Goal: Task Accomplishment & Management: Complete application form

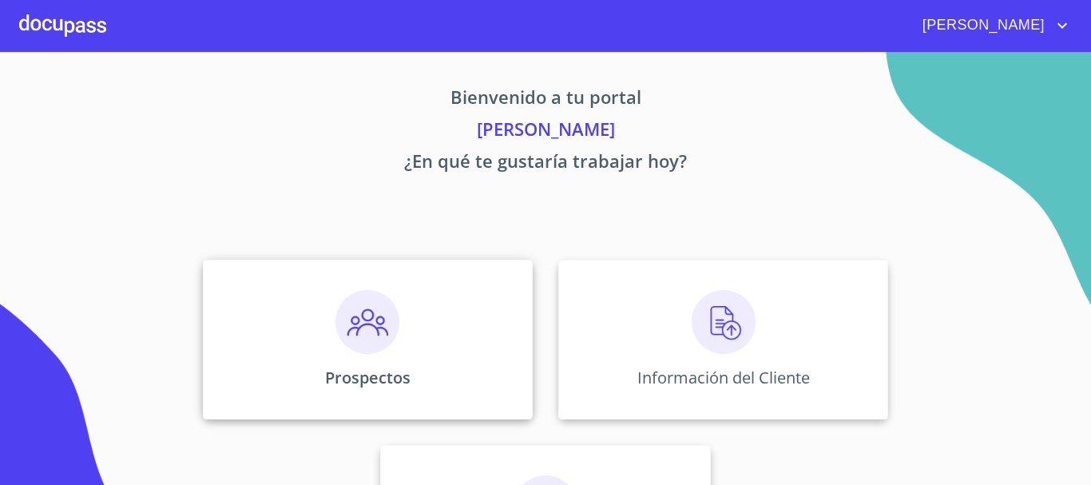
click at [369, 337] on img at bounding box center [367, 322] width 64 height 64
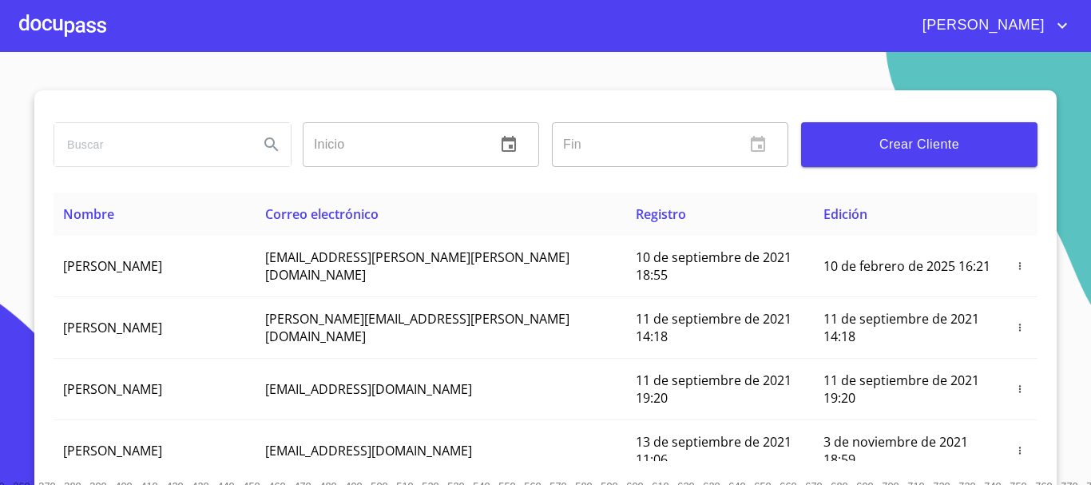
click at [892, 141] on span "Crear Cliente" at bounding box center [919, 144] width 211 height 22
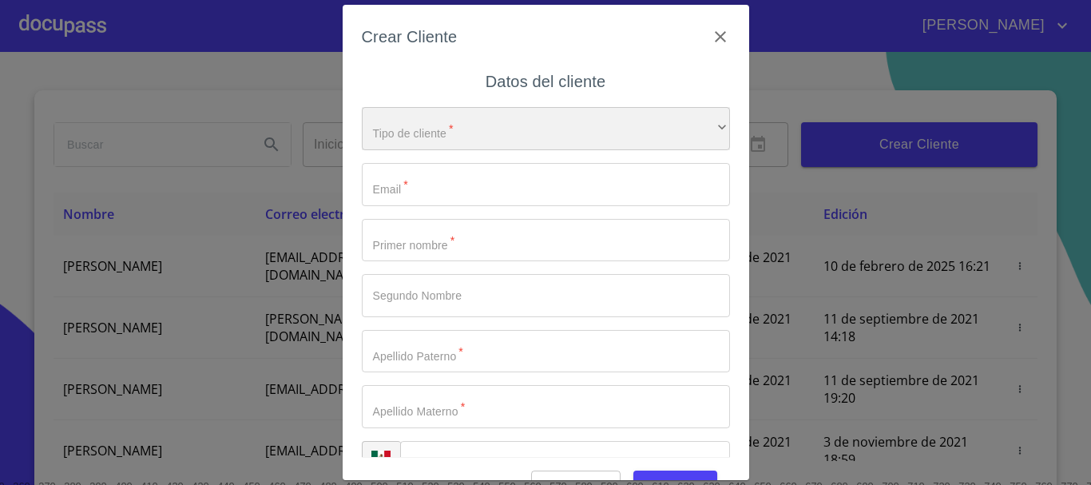
click at [541, 129] on div "​" at bounding box center [546, 128] width 368 height 43
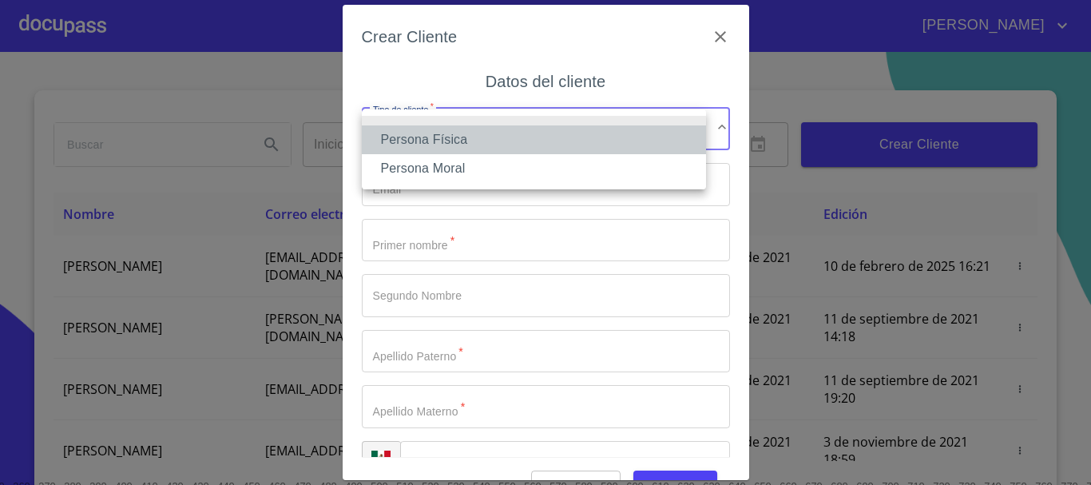
click at [541, 129] on li "Persona Física" at bounding box center [534, 139] width 344 height 29
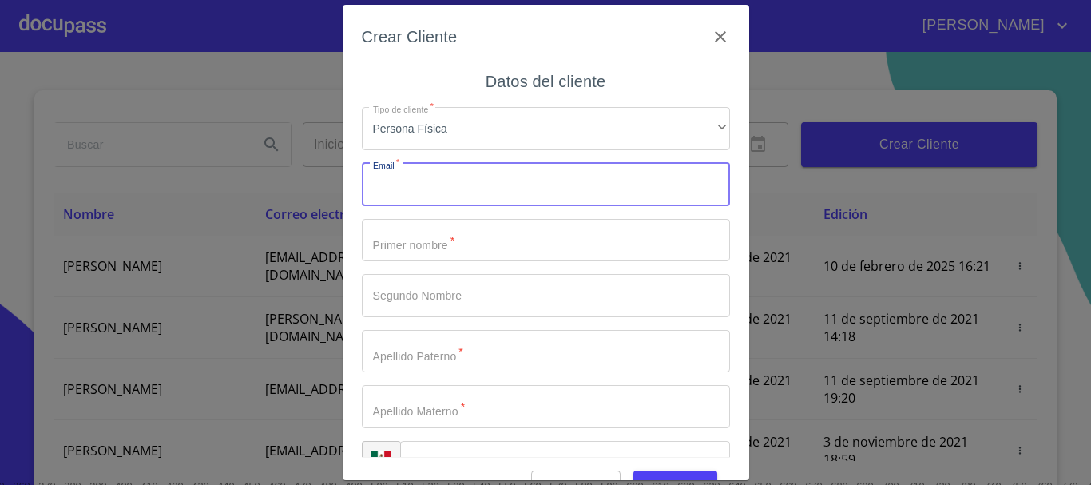
click at [517, 177] on input "Tipo de cliente   *" at bounding box center [546, 184] width 368 height 43
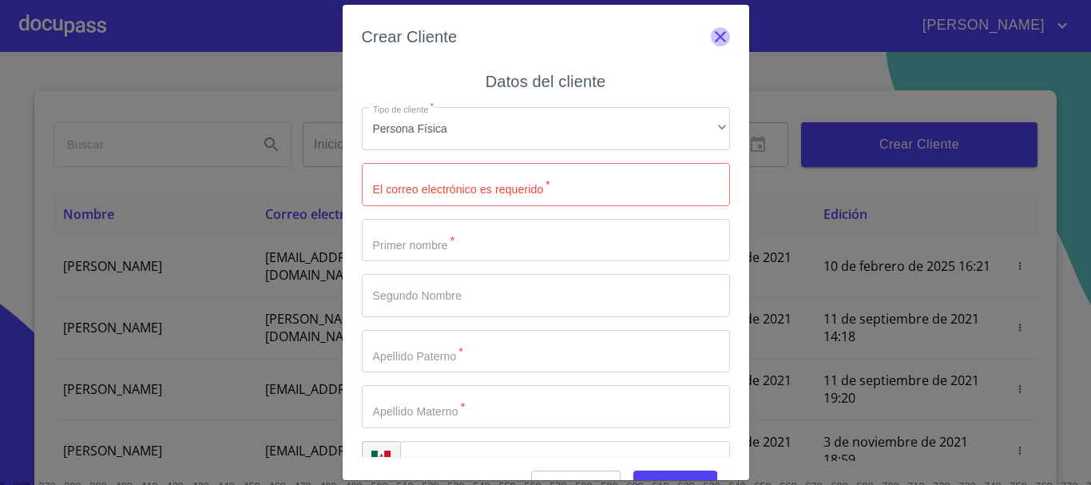
click at [711, 29] on icon "button" at bounding box center [720, 36] width 19 height 19
